Goal: Find contact information: Find contact information

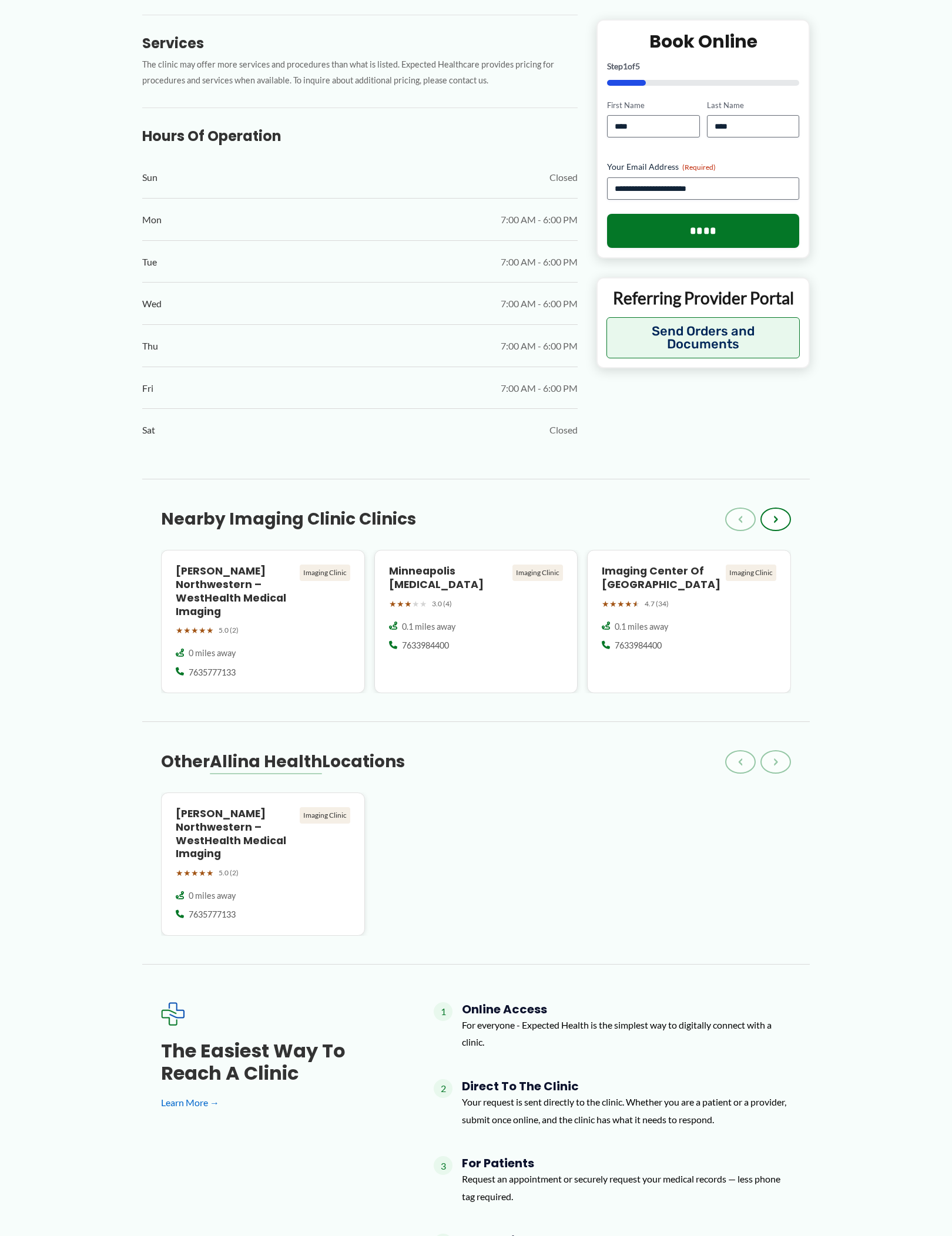
scroll to position [537, 0]
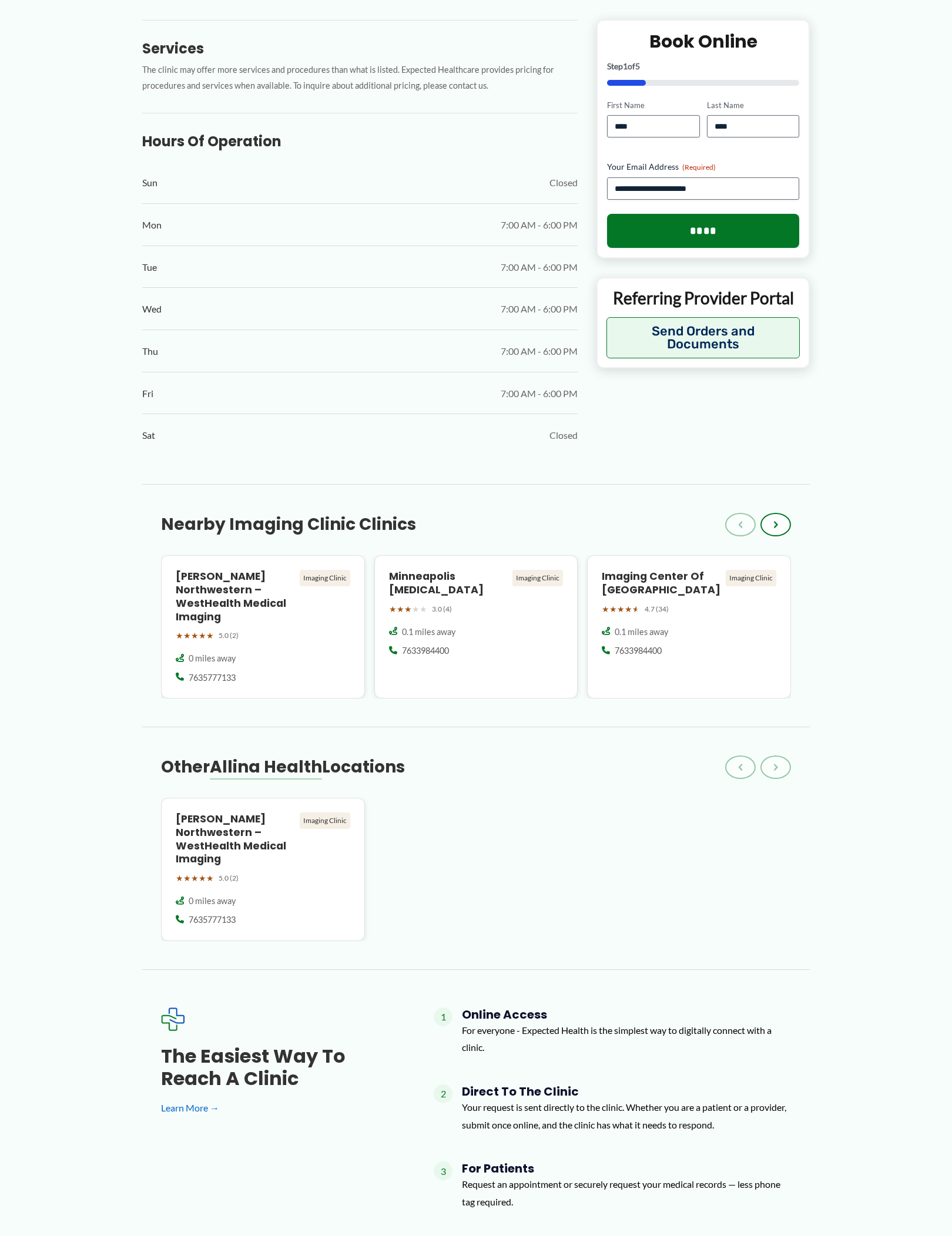
click at [259, 574] on h4 "[PERSON_NAME] Northwestern – WestHealth Medical Imaging" at bounding box center [235, 597] width 119 height 53
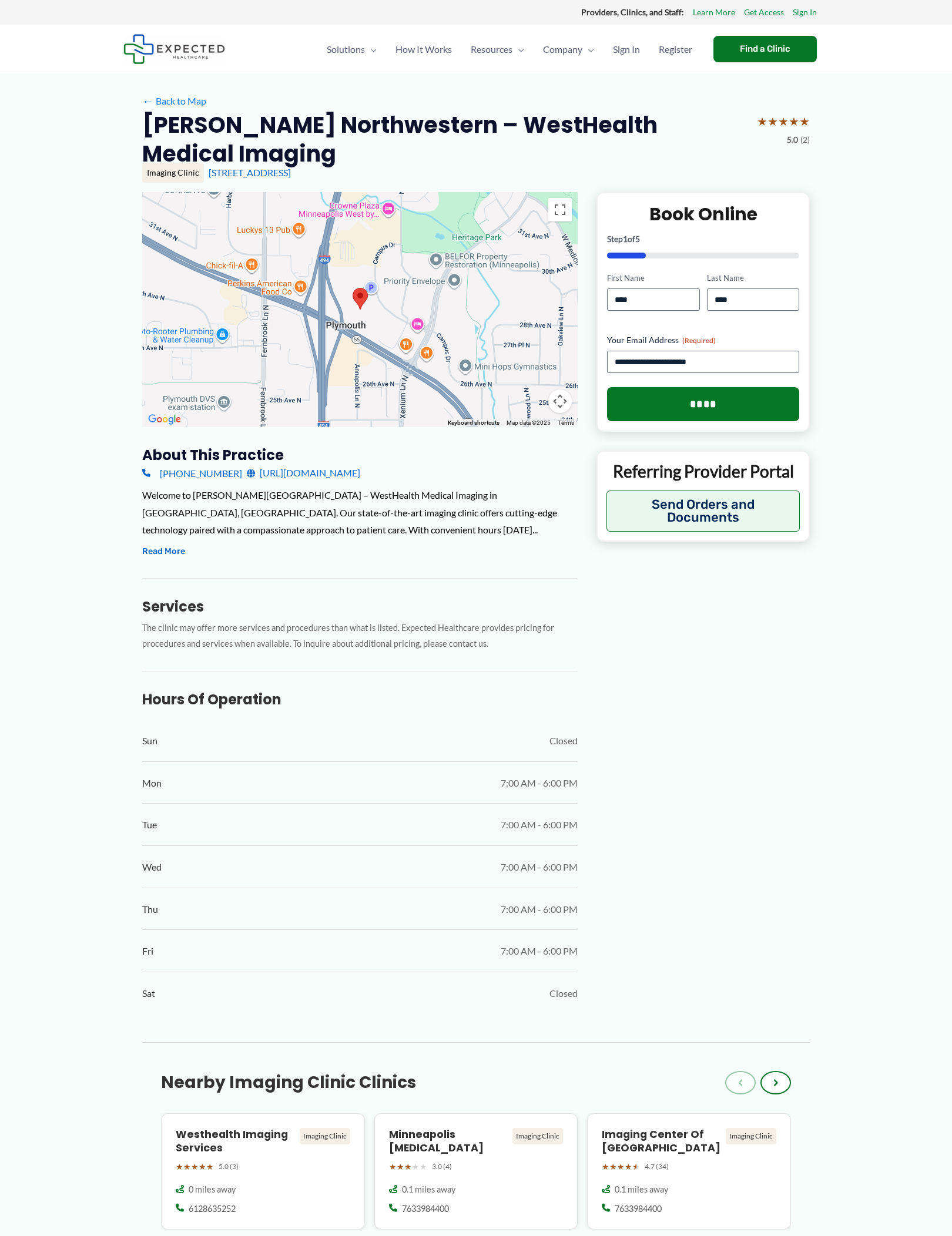
click at [170, 545] on button "Read More" at bounding box center [164, 551] width 43 height 14
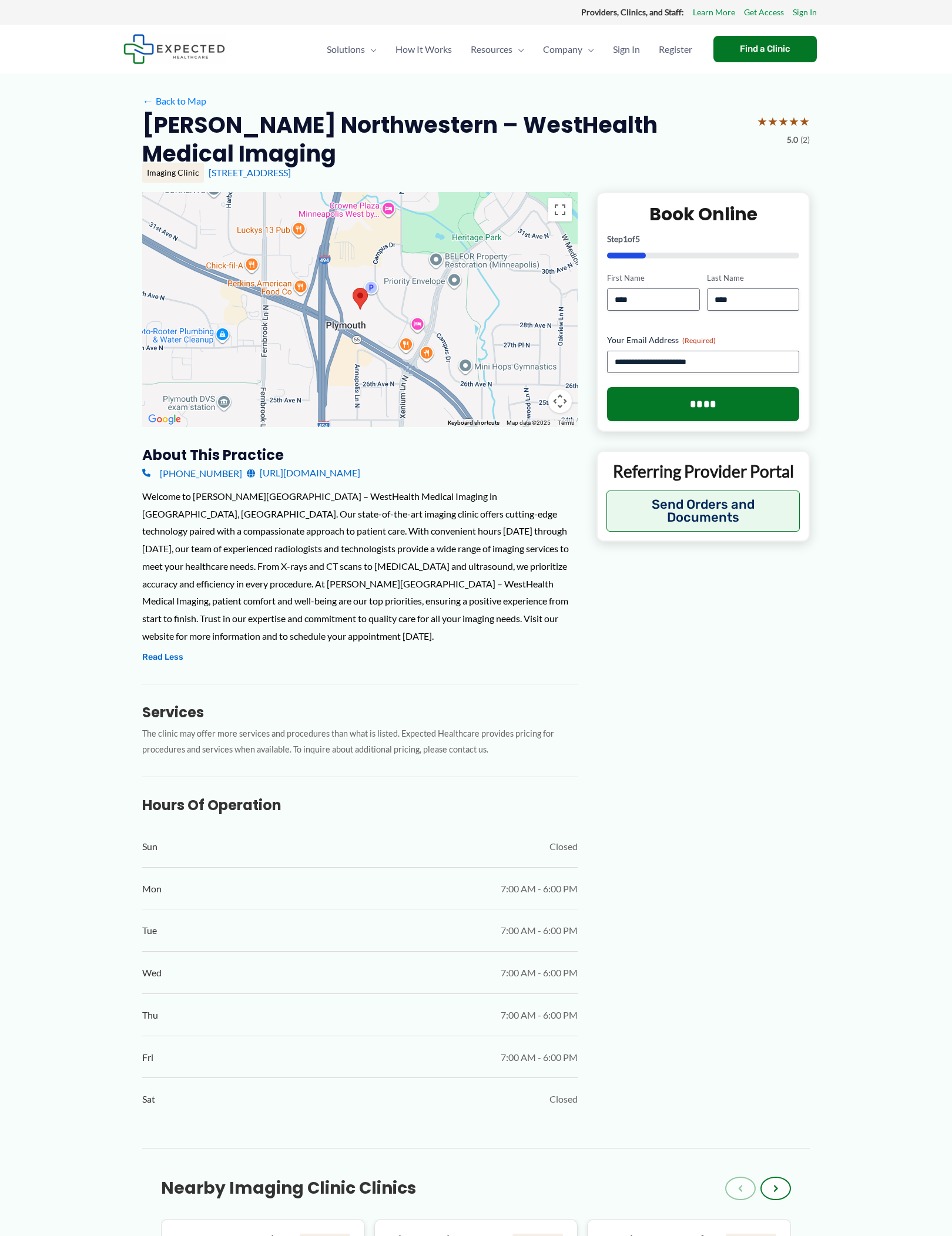
click at [318, 130] on h2 "[PERSON_NAME] Northwestern – WestHealth Medical Imaging" at bounding box center [444, 139] width 605 height 58
click at [291, 167] on link "[STREET_ADDRESS]" at bounding box center [250, 172] width 83 height 11
